Goal: Ask a question

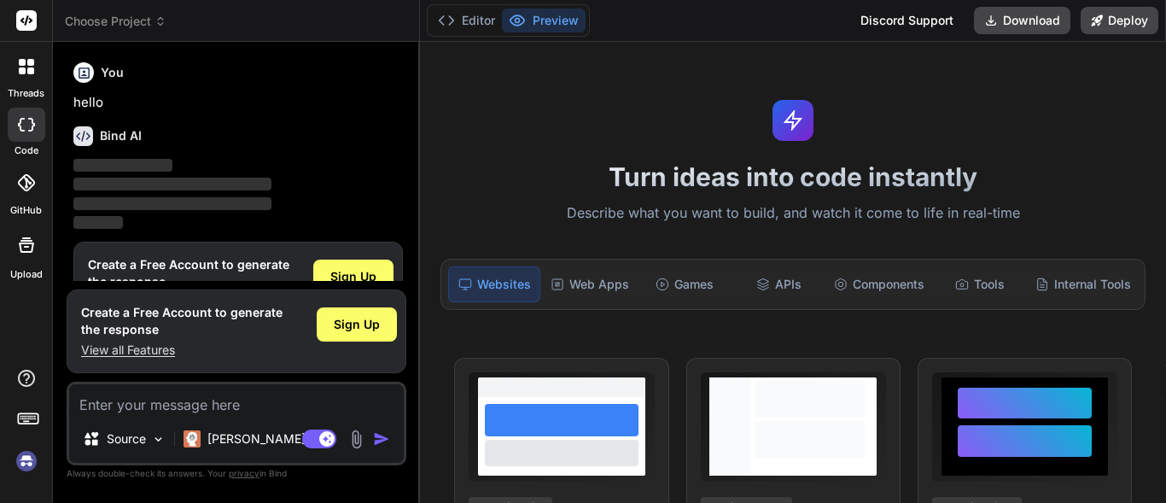
type textarea "x"
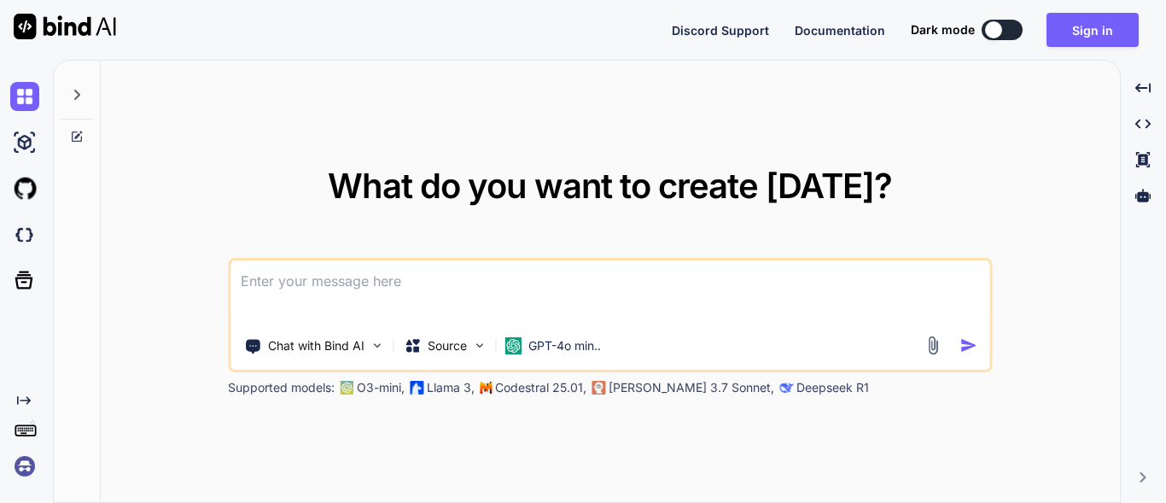
type textarea "x"
click at [272, 284] on textarea at bounding box center [609, 291] width 759 height 63
paste textarea
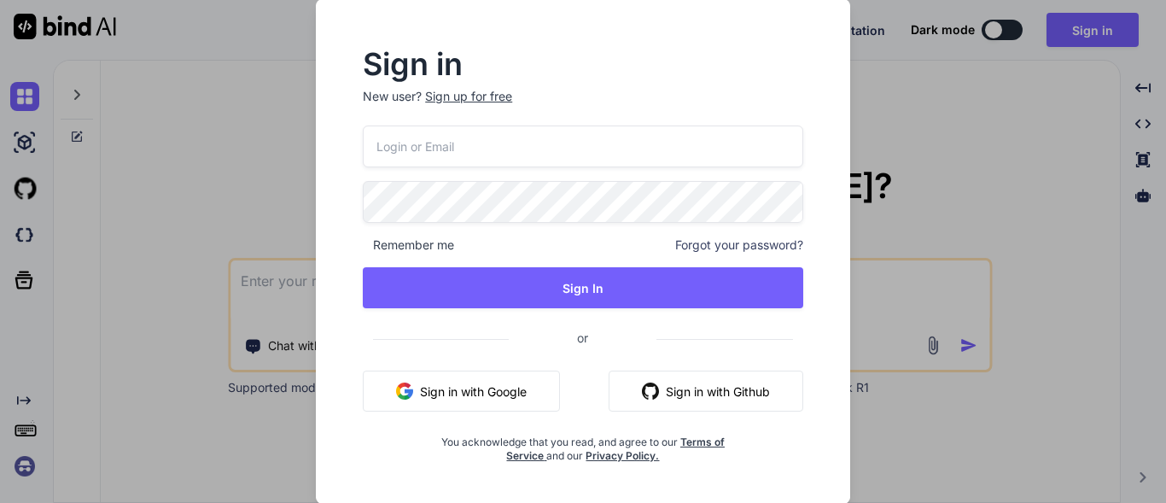
click at [459, 132] on input "email" at bounding box center [583, 146] width 440 height 42
